Goal: Task Accomplishment & Management: Check status

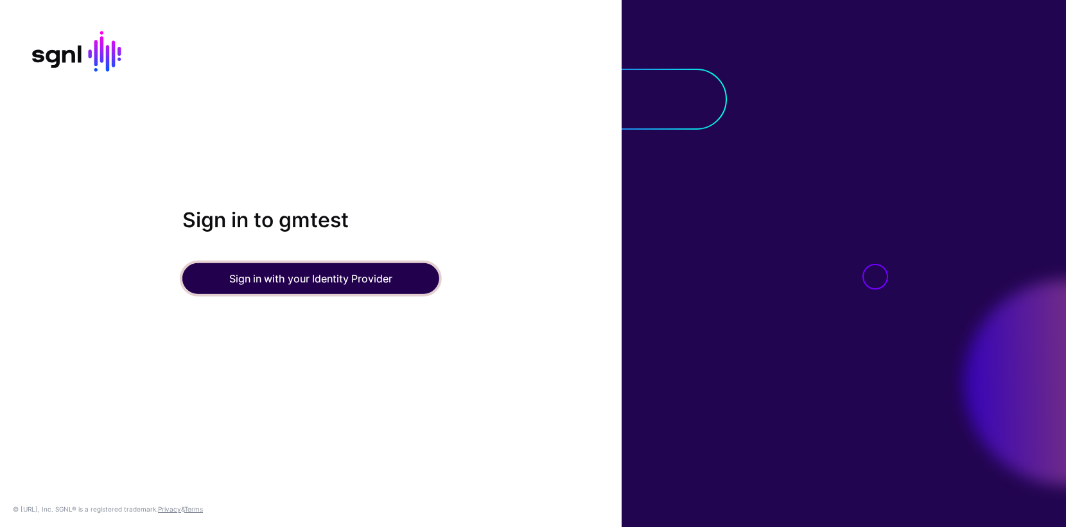
click at [307, 279] on button "Sign in with your Identity Provider" at bounding box center [310, 278] width 257 height 31
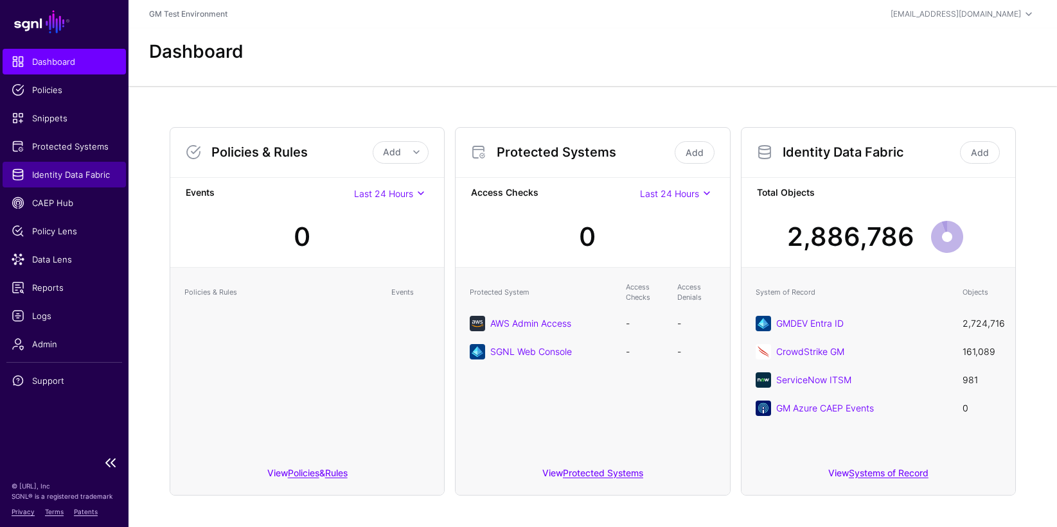
click at [42, 180] on span "Identity Data Fabric" at bounding box center [64, 174] width 105 height 13
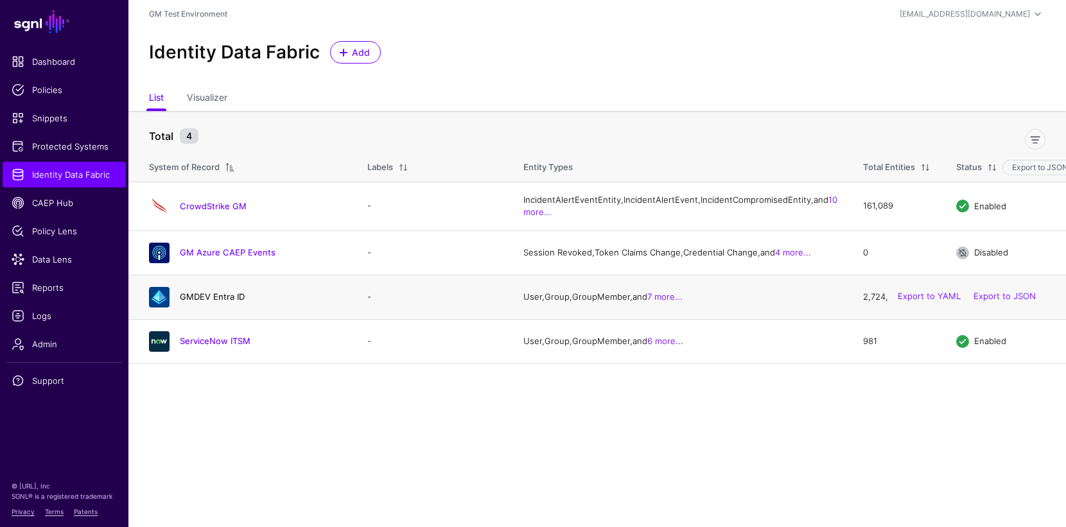
click at [216, 302] on link "GMDEV Entra ID" at bounding box center [212, 297] width 65 height 10
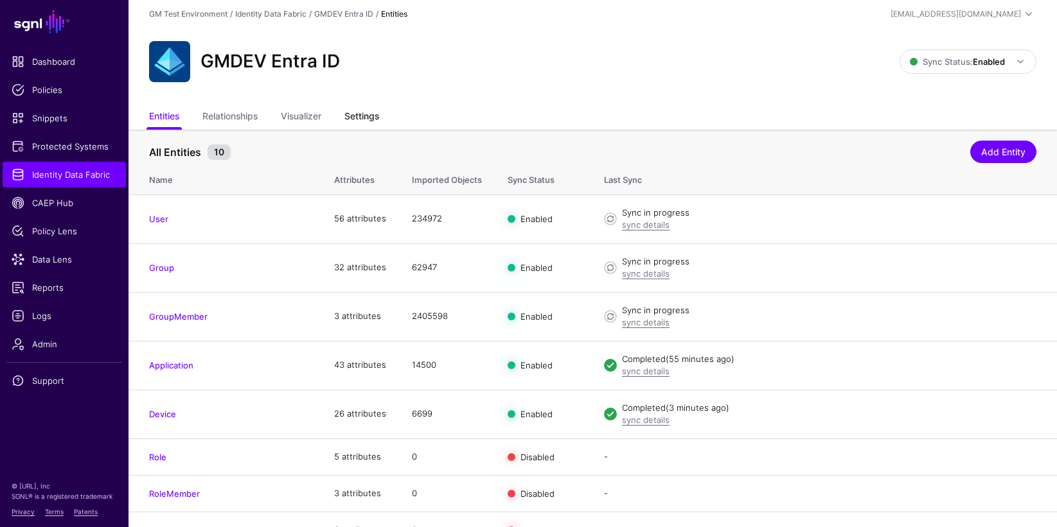
click at [364, 116] on link "Settings" at bounding box center [361, 117] width 35 height 24
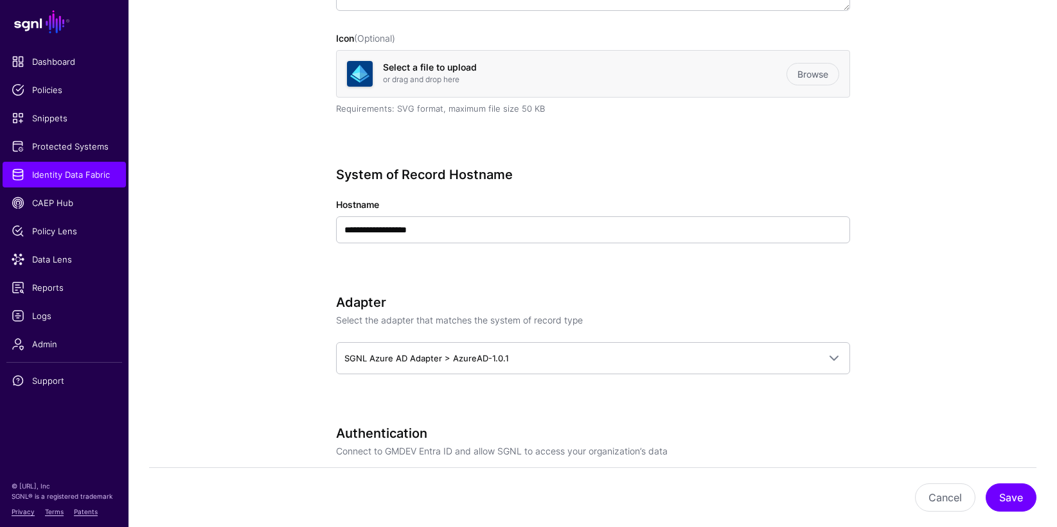
scroll to position [41, 0]
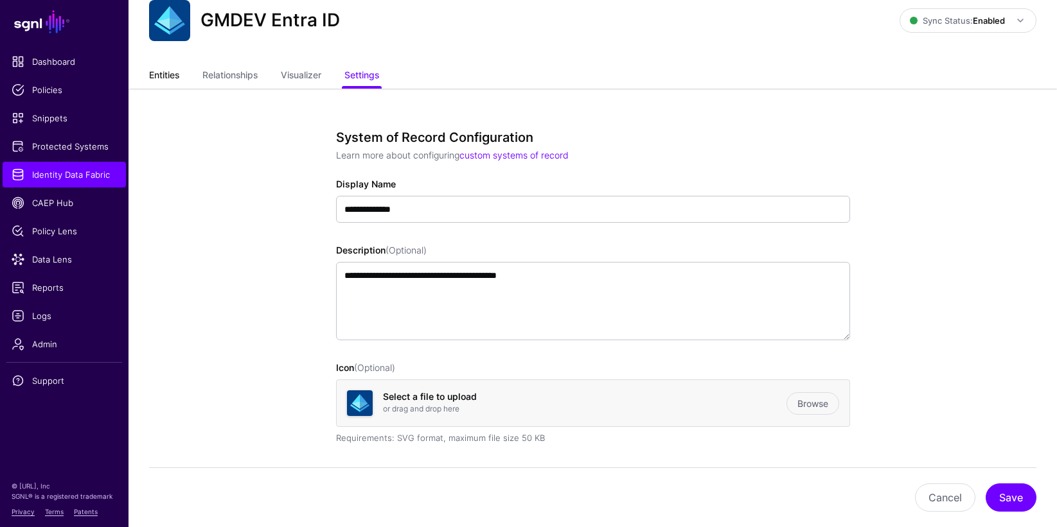
click at [159, 78] on link "Entities" at bounding box center [164, 76] width 30 height 24
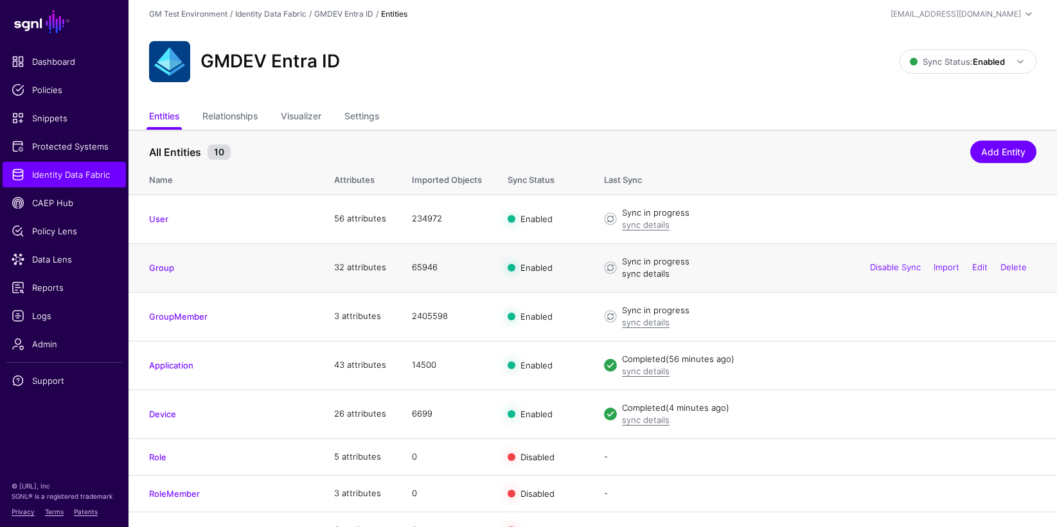
click at [644, 276] on link "sync details" at bounding box center [646, 273] width 48 height 10
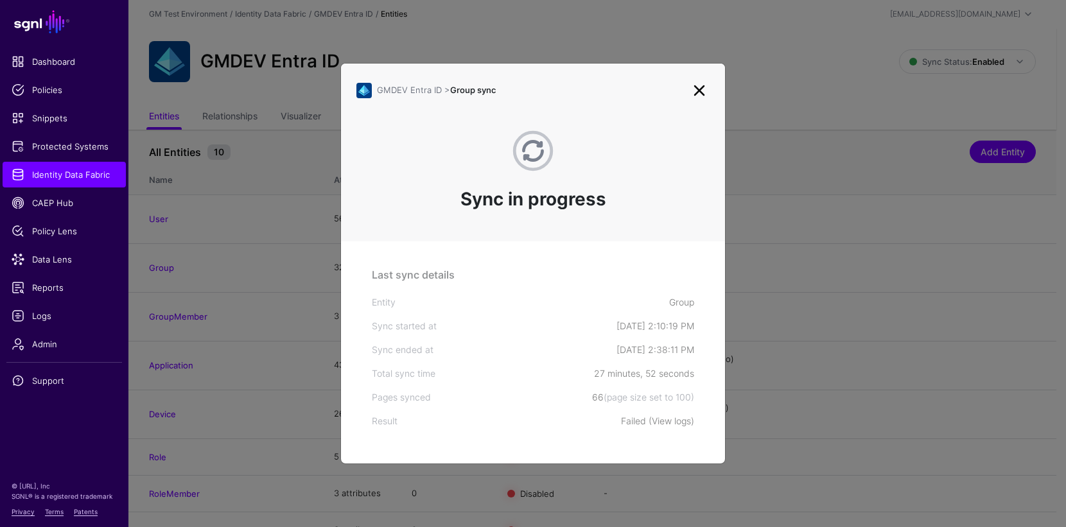
click at [666, 424] on link "View logs" at bounding box center [671, 421] width 39 height 11
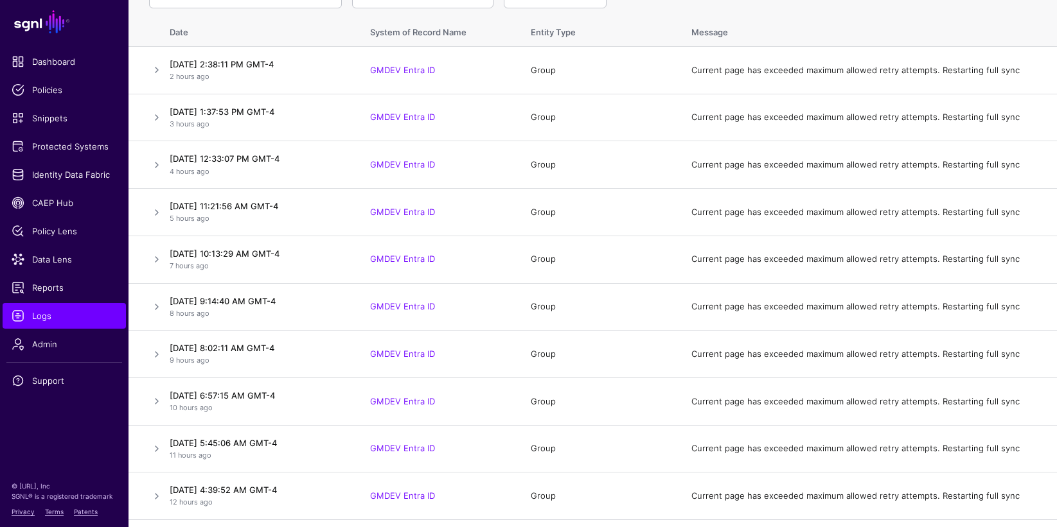
scroll to position [53, 0]
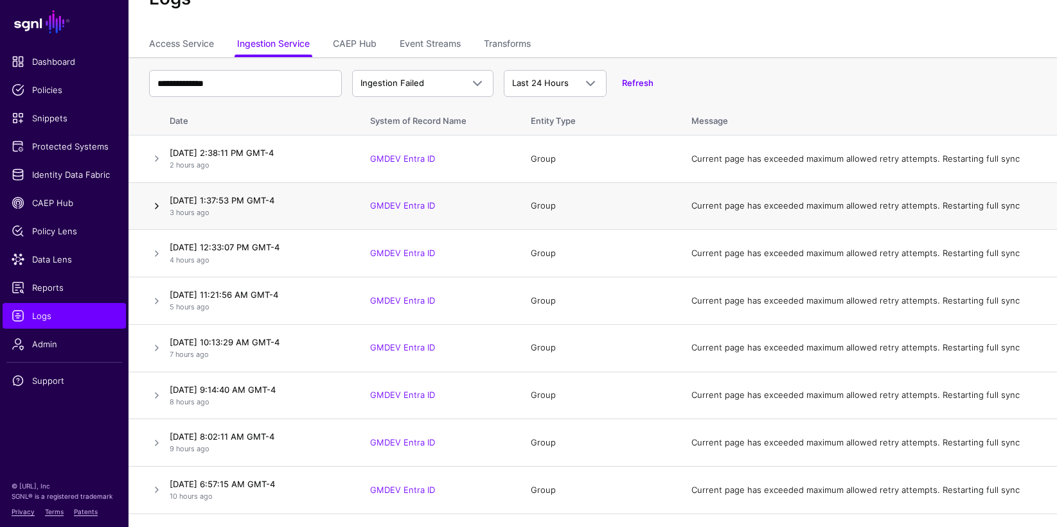
click at [155, 204] on link at bounding box center [156, 205] width 15 height 15
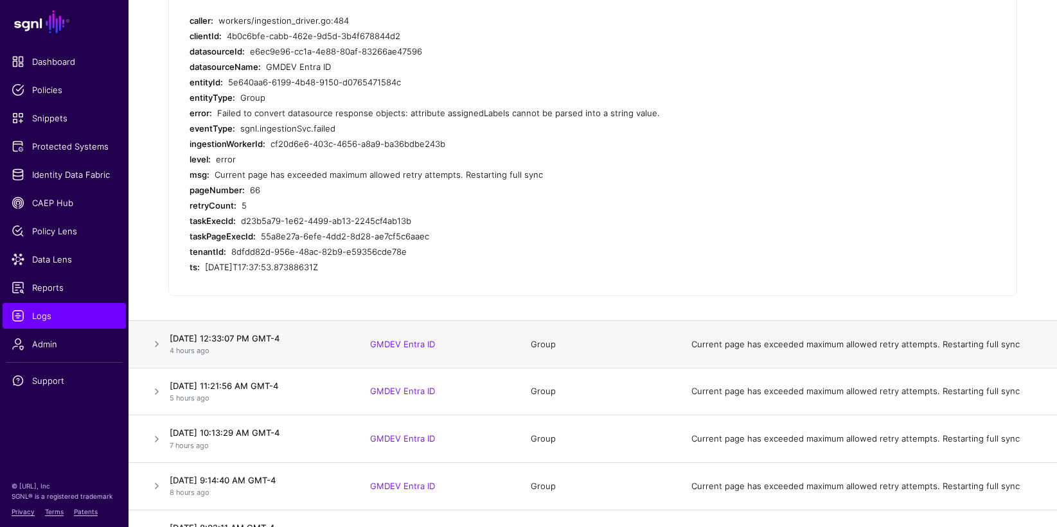
scroll to position [337, 0]
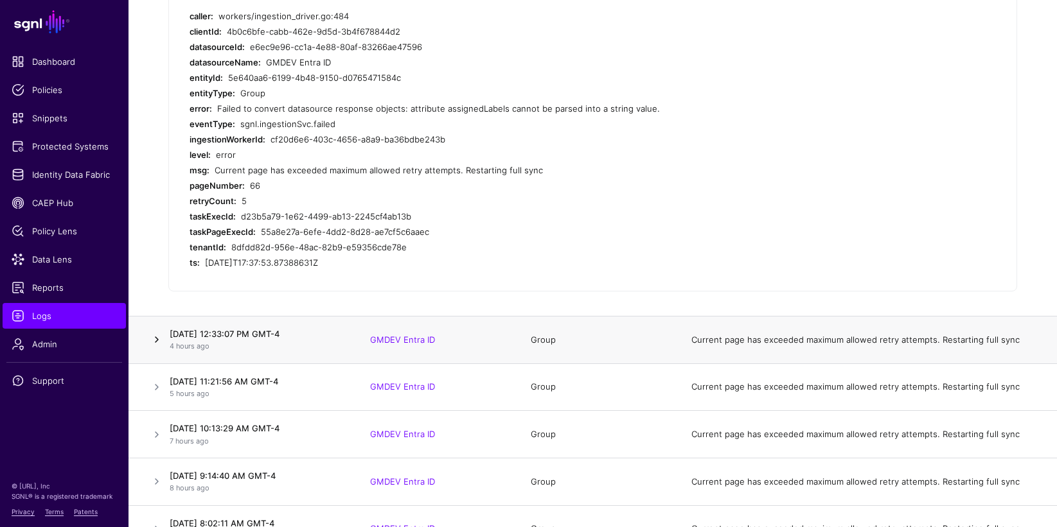
click at [160, 340] on link at bounding box center [156, 339] width 15 height 15
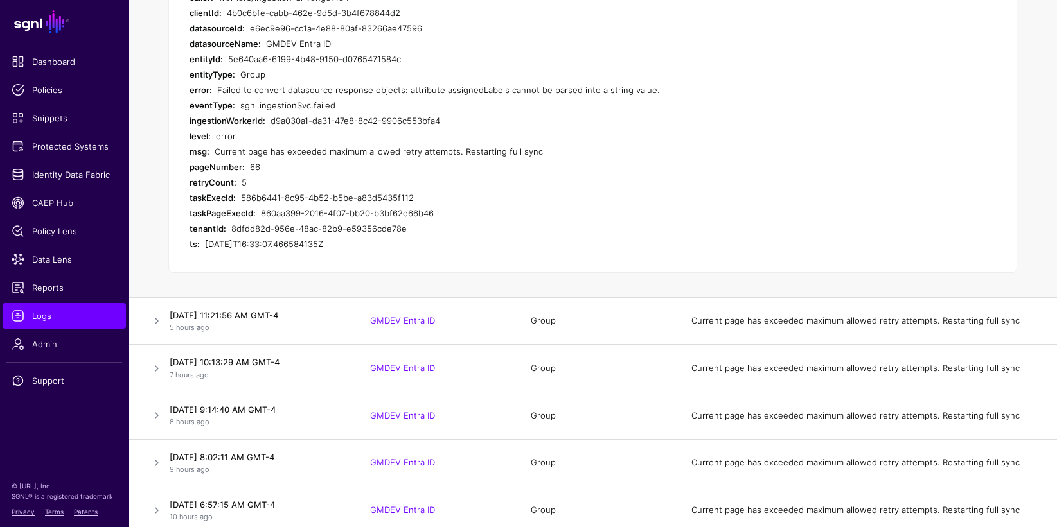
scroll to position [487, 0]
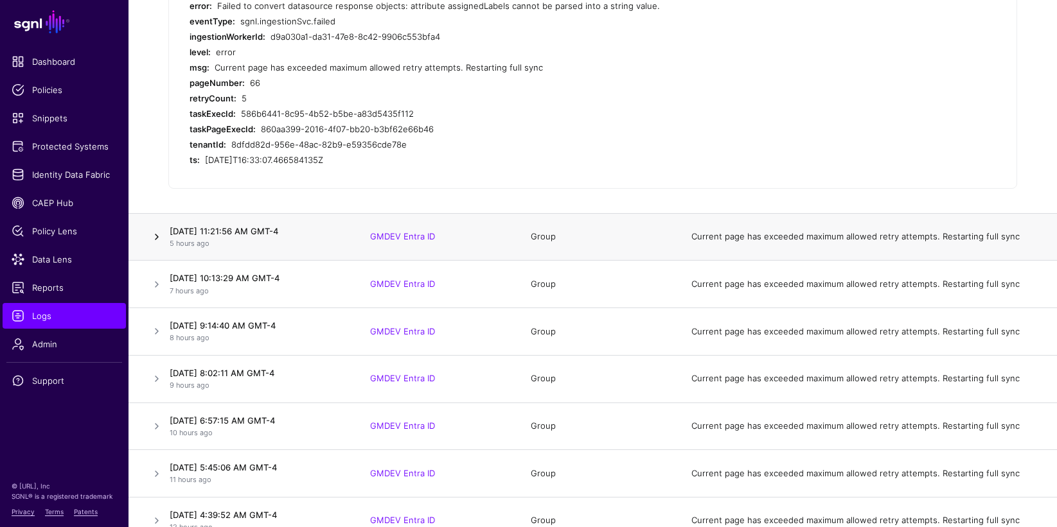
click at [157, 237] on link at bounding box center [156, 236] width 15 height 15
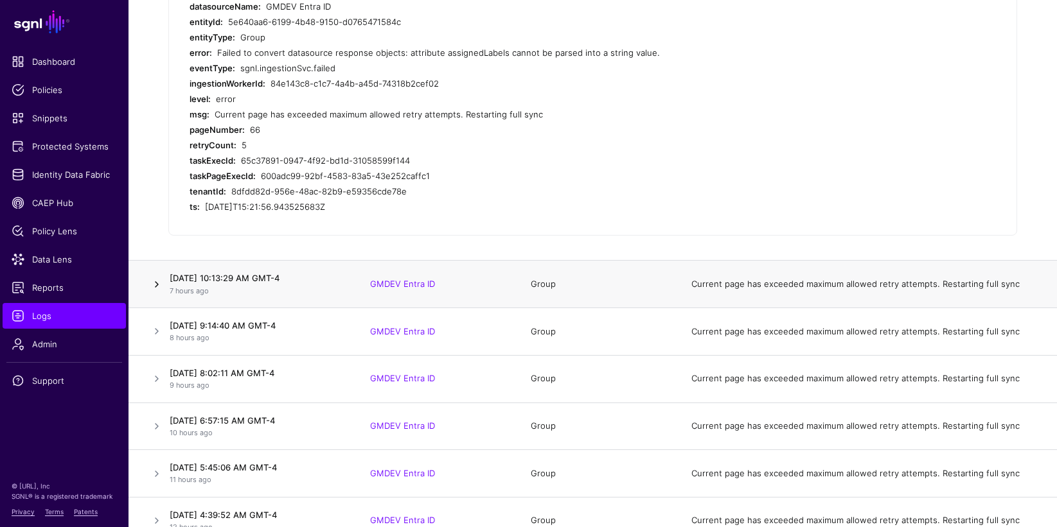
click at [154, 286] on link at bounding box center [156, 284] width 15 height 15
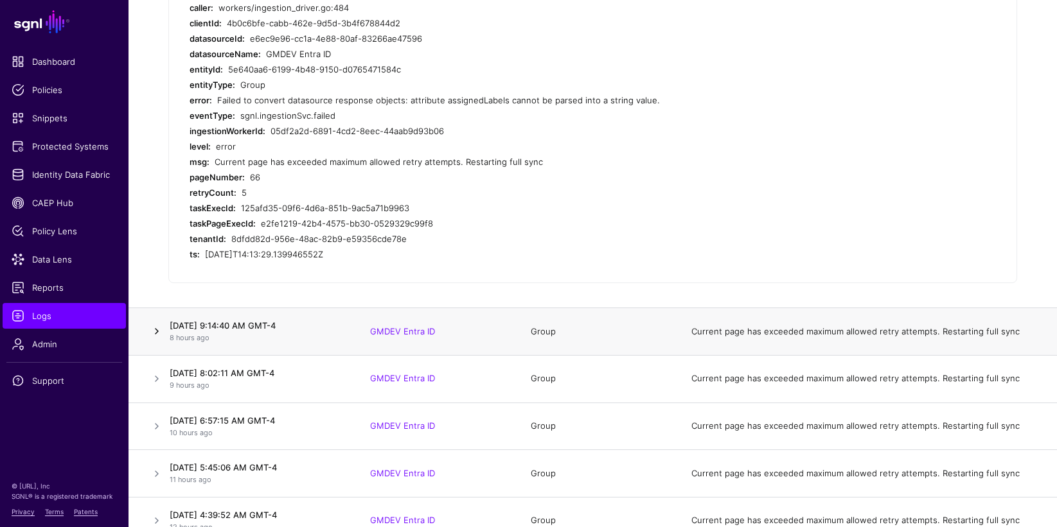
click at [158, 329] on link at bounding box center [156, 331] width 15 height 15
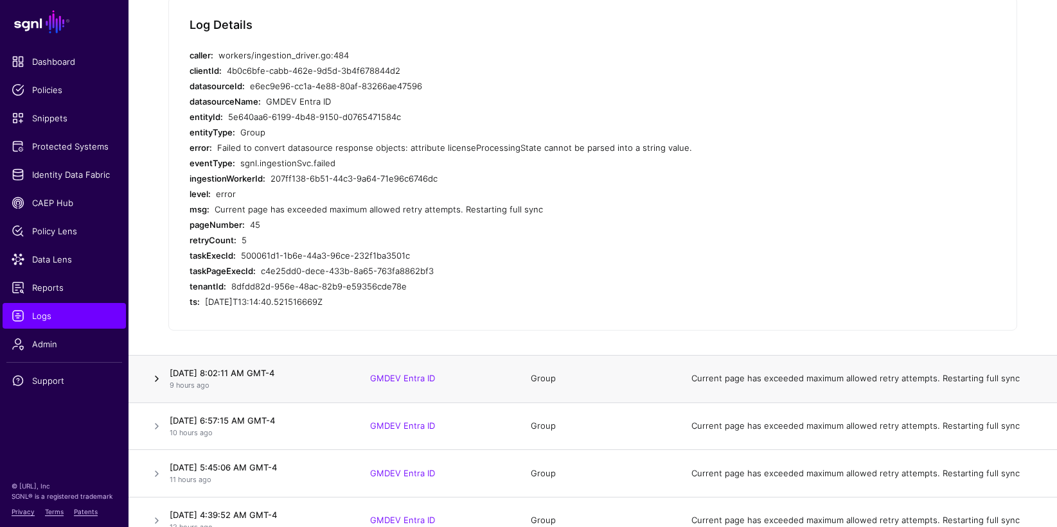
click at [160, 377] on link at bounding box center [156, 378] width 15 height 15
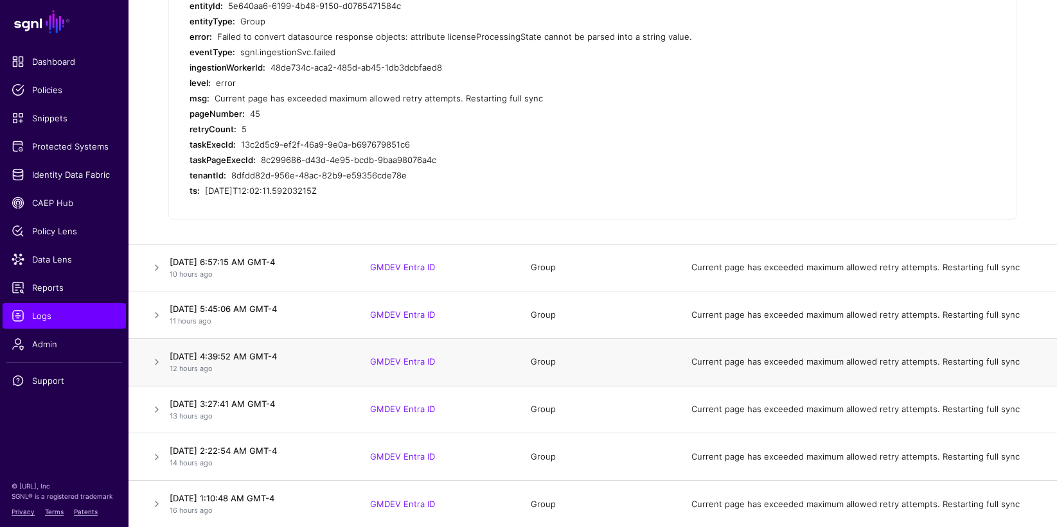
scroll to position [671, 0]
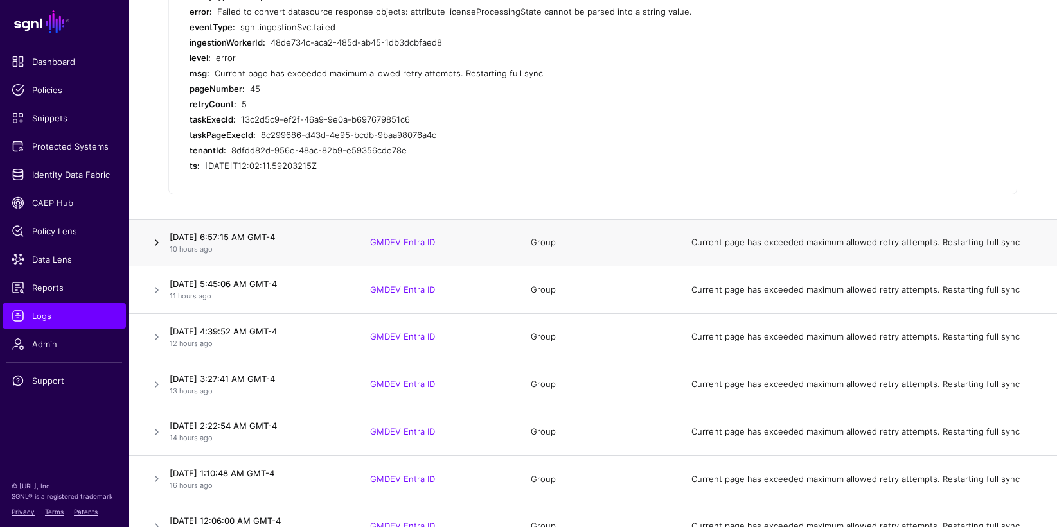
click at [155, 245] on link at bounding box center [156, 242] width 15 height 15
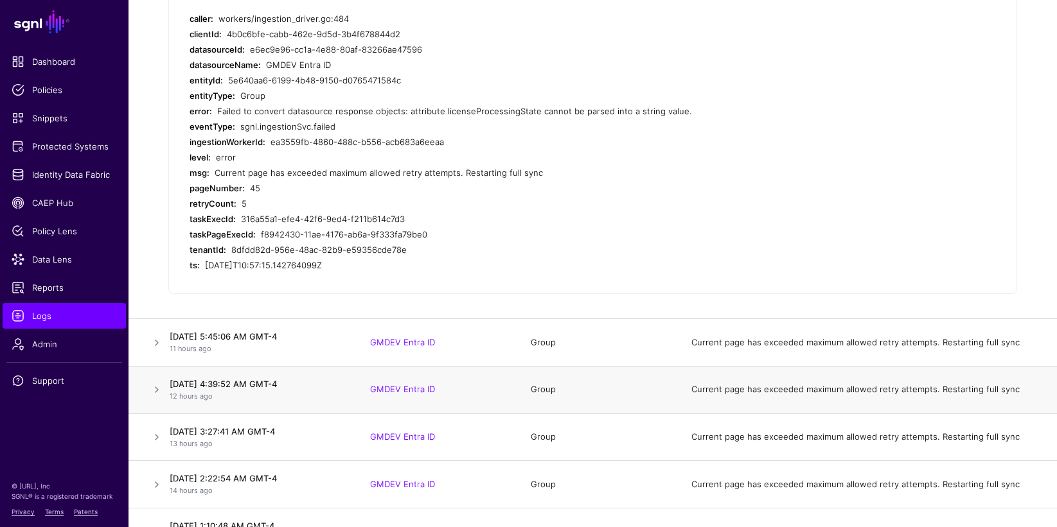
scroll to position [623, 0]
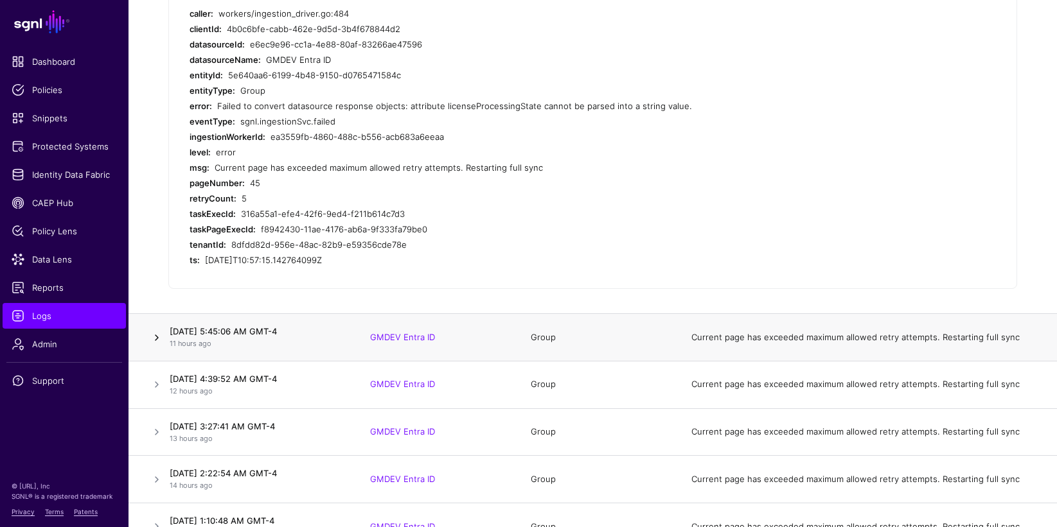
click at [157, 337] on link at bounding box center [156, 337] width 15 height 15
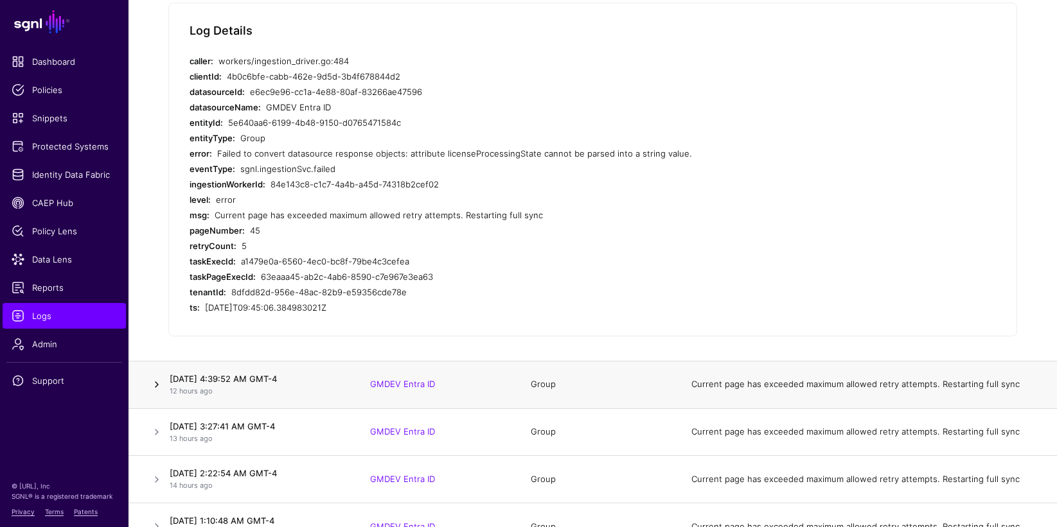
click at [158, 381] on link at bounding box center [156, 384] width 15 height 15
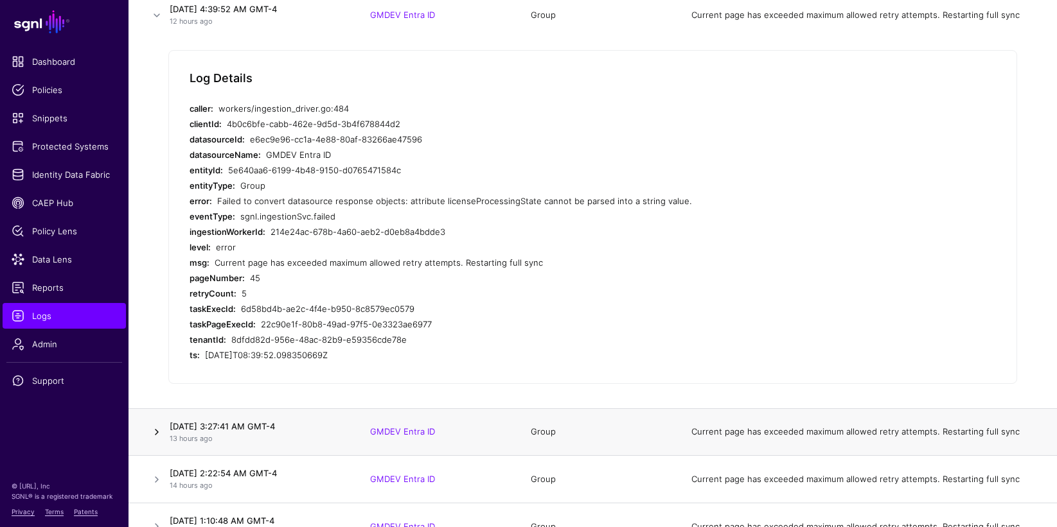
click at [158, 430] on link at bounding box center [156, 432] width 15 height 15
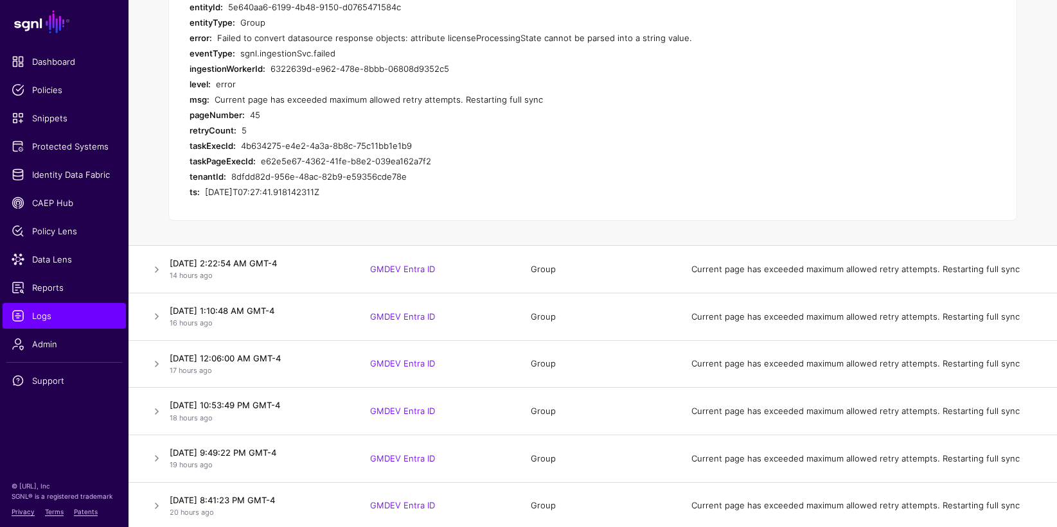
scroll to position [834, 0]
click at [154, 268] on link at bounding box center [156, 268] width 15 height 15
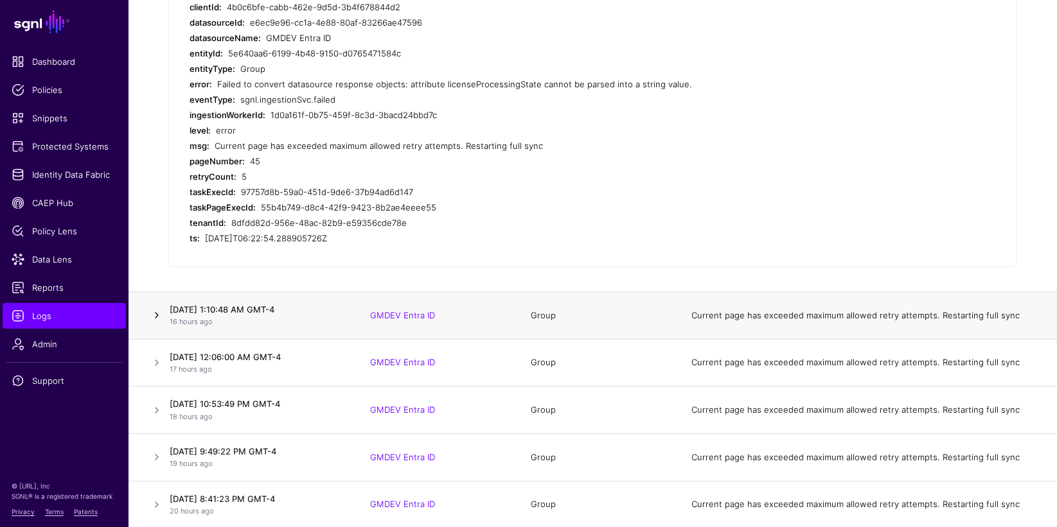
click at [155, 312] on link at bounding box center [156, 315] width 15 height 15
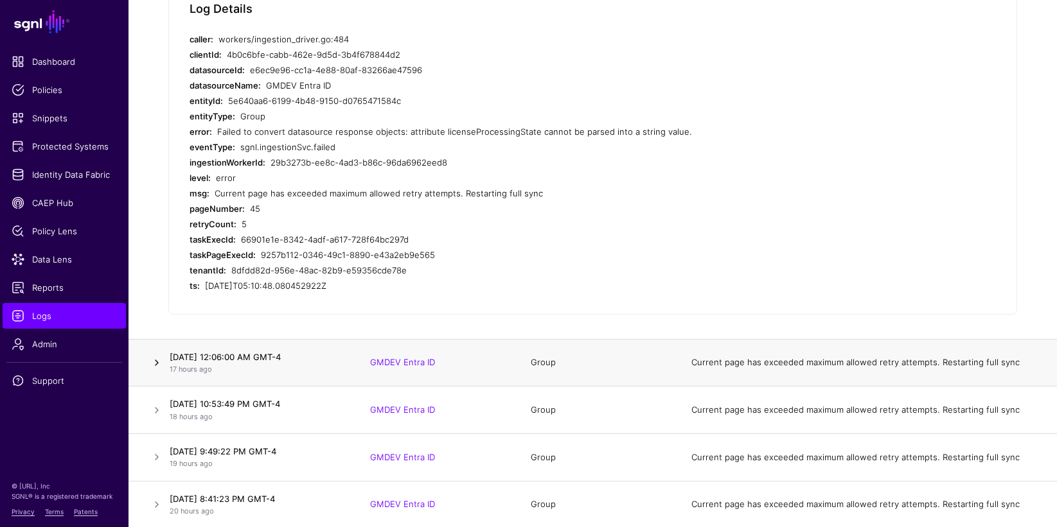
click at [157, 364] on link at bounding box center [156, 362] width 15 height 15
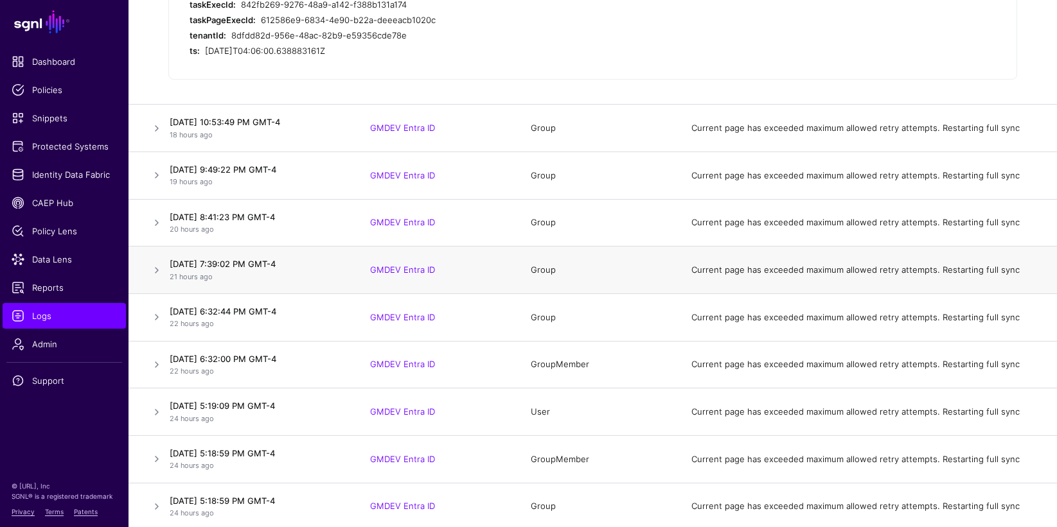
scroll to position [1120, 0]
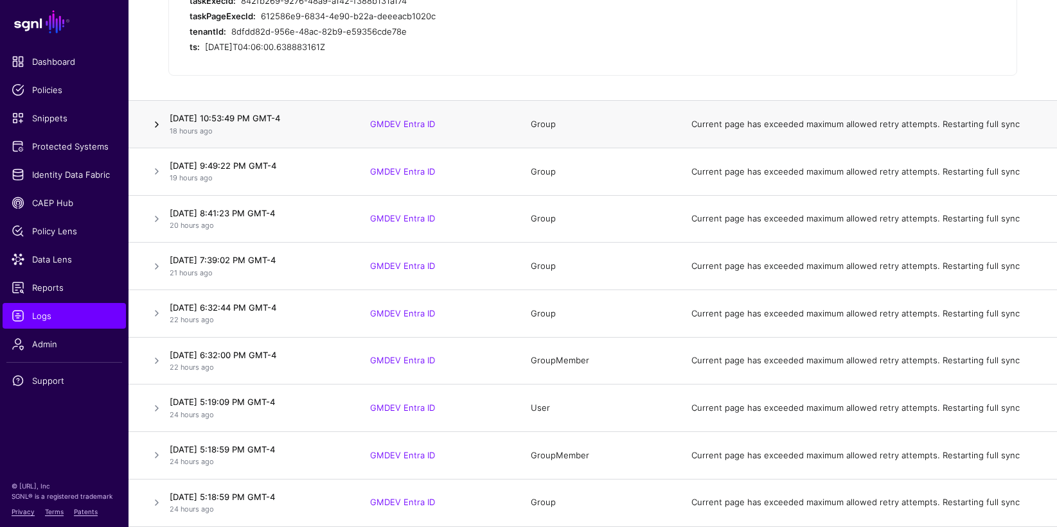
click at [157, 127] on link at bounding box center [156, 124] width 15 height 15
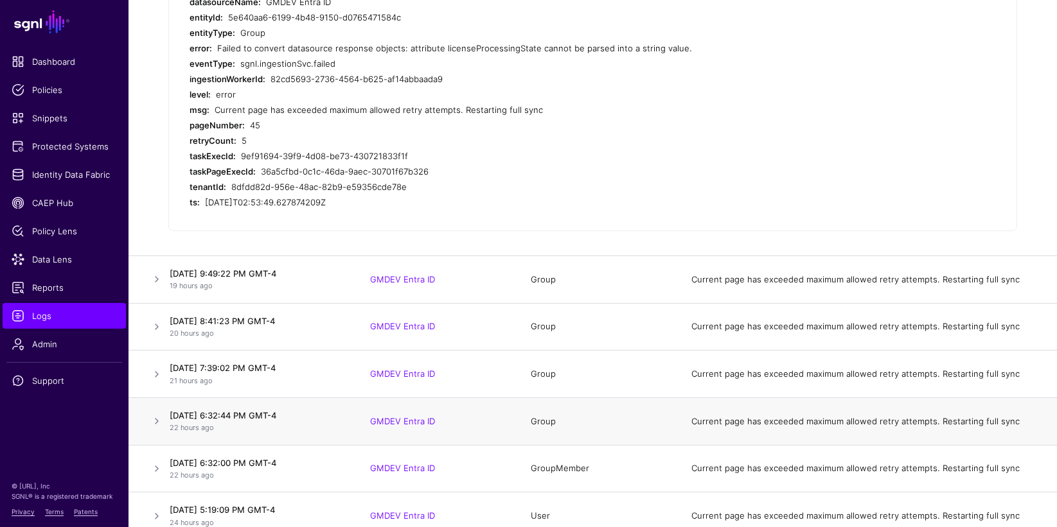
scroll to position [1010, 0]
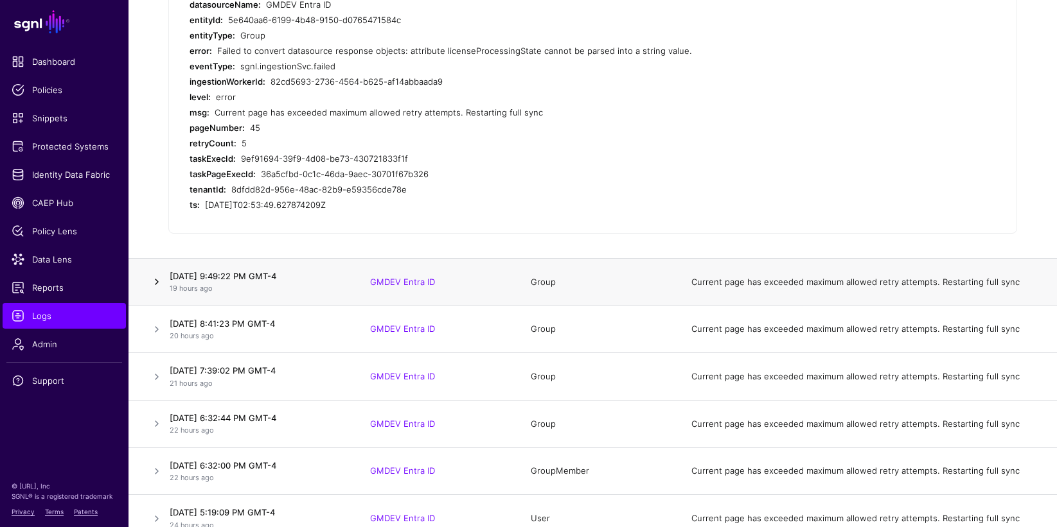
click at [157, 279] on link at bounding box center [156, 281] width 15 height 15
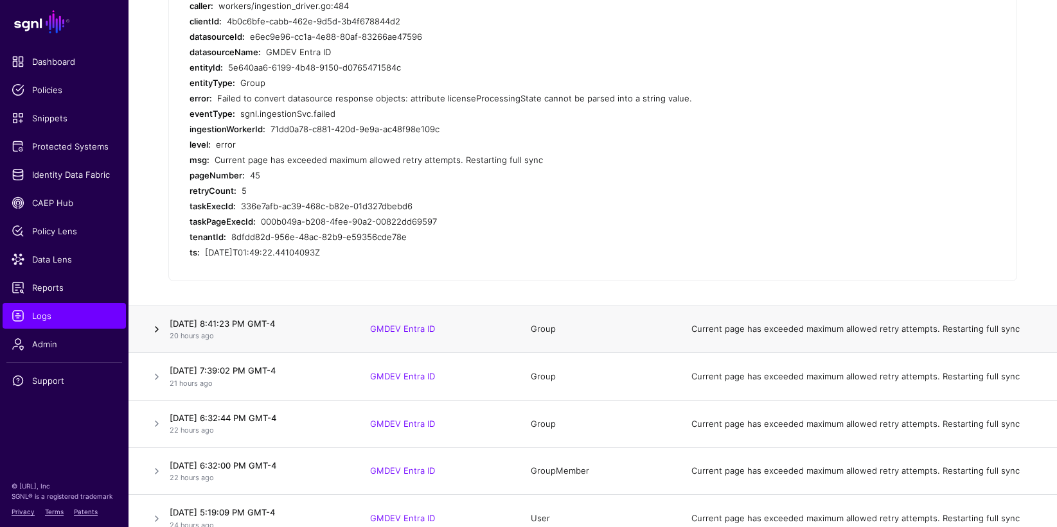
click at [156, 329] on link at bounding box center [156, 329] width 15 height 15
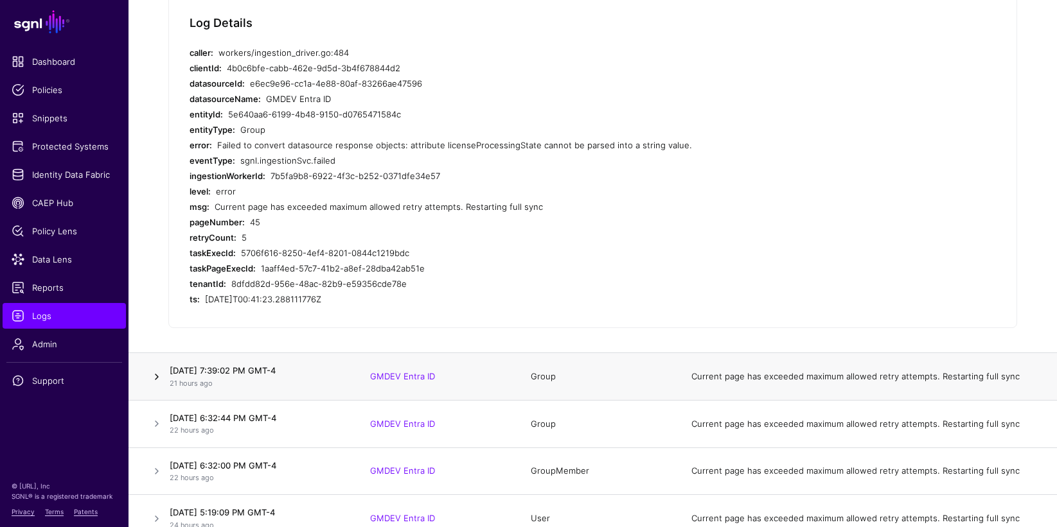
click at [160, 383] on link at bounding box center [156, 376] width 15 height 15
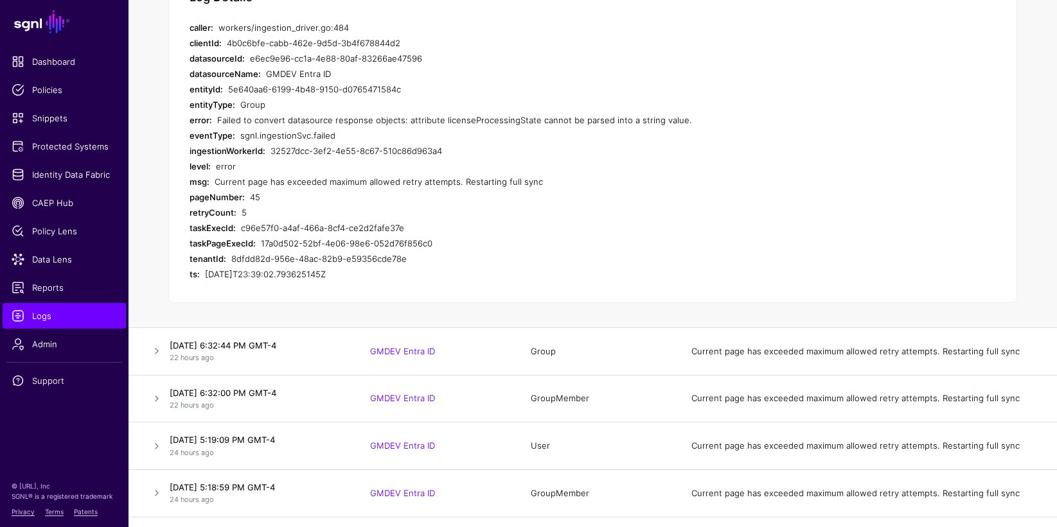
scroll to position [1094, 0]
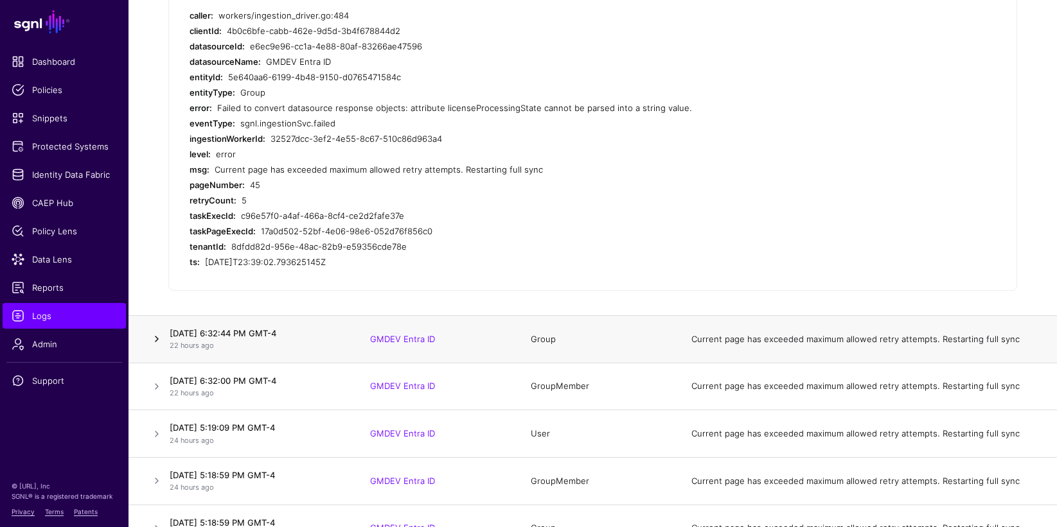
click at [155, 342] on link at bounding box center [156, 338] width 15 height 15
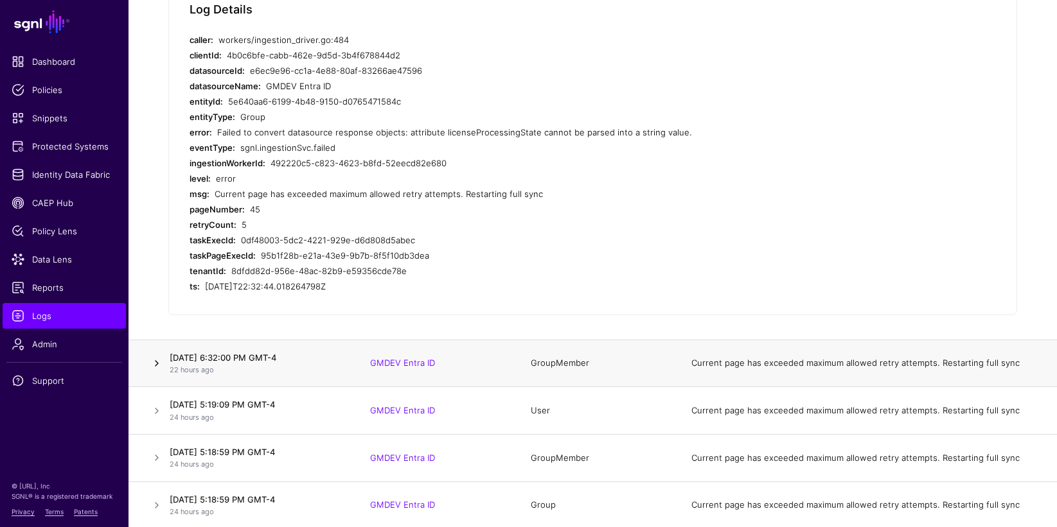
scroll to position [1120, 0]
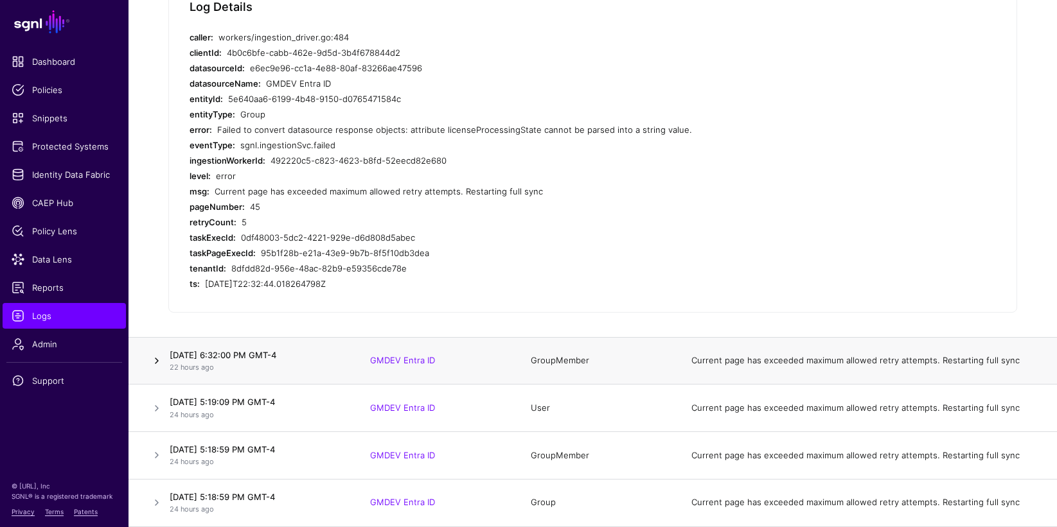
click at [158, 360] on link at bounding box center [156, 360] width 15 height 15
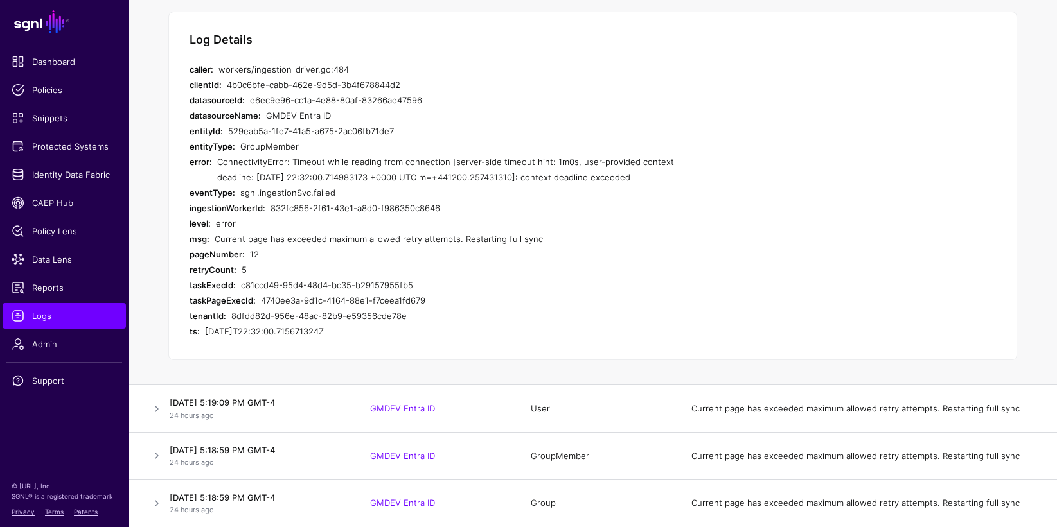
scroll to position [1135, 0]
